Goal: Find specific page/section: Find specific page/section

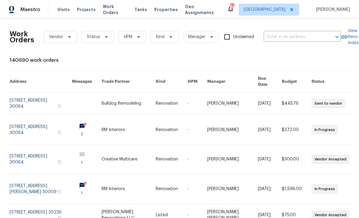
click at [63, 9] on span "Visits" at bounding box center [63, 10] width 12 height 6
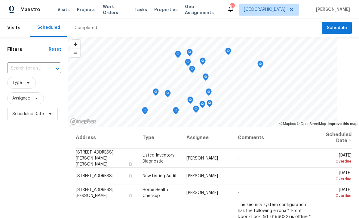
click at [26, 67] on input "text" at bounding box center [25, 68] width 37 height 9
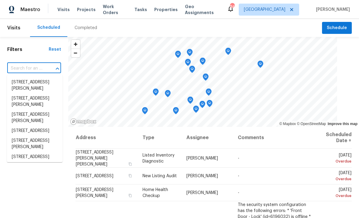
type input "2"
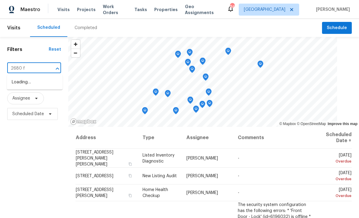
type input "2680 fa"
click at [55, 81] on li "[STREET_ADDRESS]" at bounding box center [35, 83] width 56 height 10
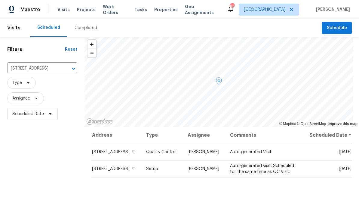
click at [127, 174] on td "[STREET_ADDRESS]" at bounding box center [117, 169] width 50 height 17
